Goal: Find contact information: Find contact information

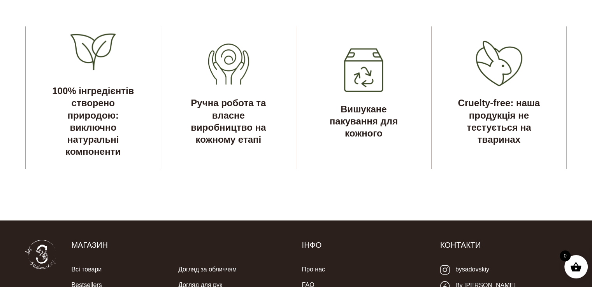
scroll to position [2554, 0]
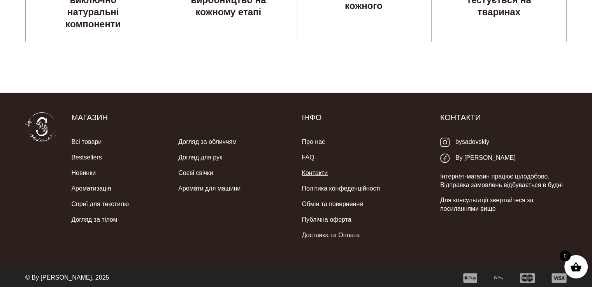
click at [312, 171] on link "Контакти" at bounding box center [315, 173] width 26 height 16
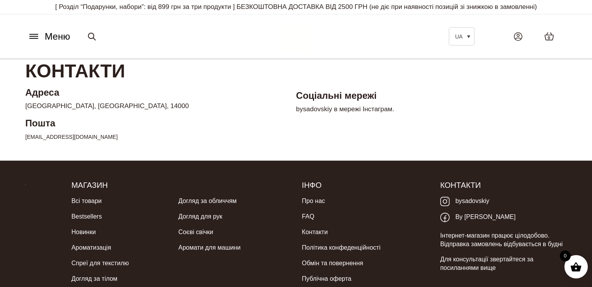
scroll to position [59, 0]
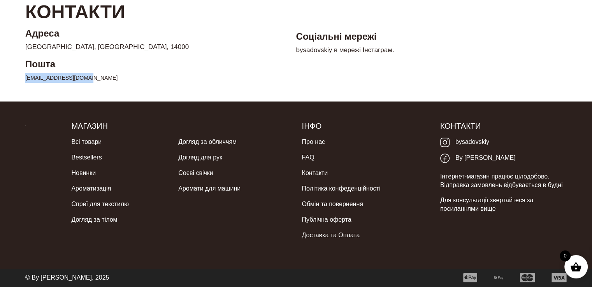
drag, startPoint x: 22, startPoint y: 76, endPoint x: 87, endPoint y: 76, distance: 65.0
click at [87, 76] on div "Адреса Chernihiv, Ukraine, 14000 Пошта bysadovskiy@gmail.com Соціальні мережі b…" at bounding box center [295, 58] width 553 height 62
copy link "bysadovskiy@gmail.com"
